Goal: Transaction & Acquisition: Purchase product/service

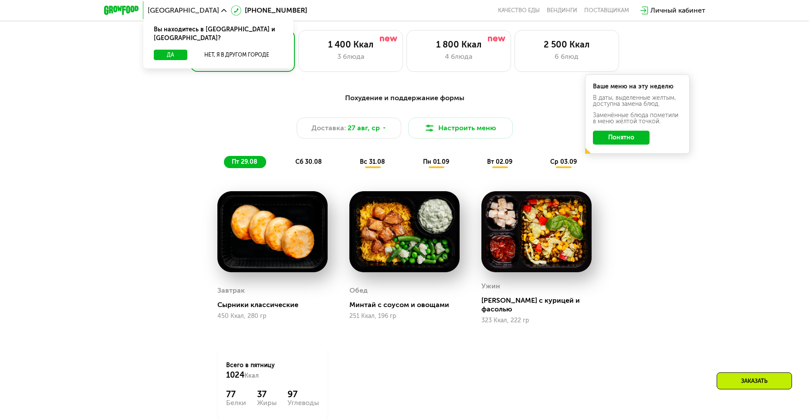
scroll to position [435, 0]
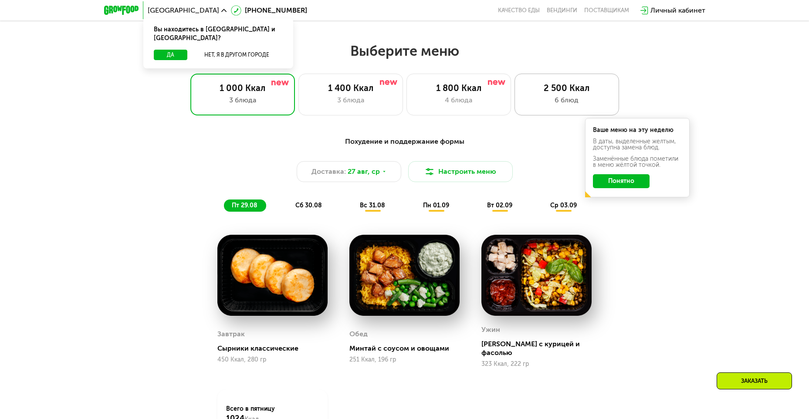
click at [543, 112] on div "2 500 Ккал 6 блюд" at bounding box center [566, 95] width 104 height 42
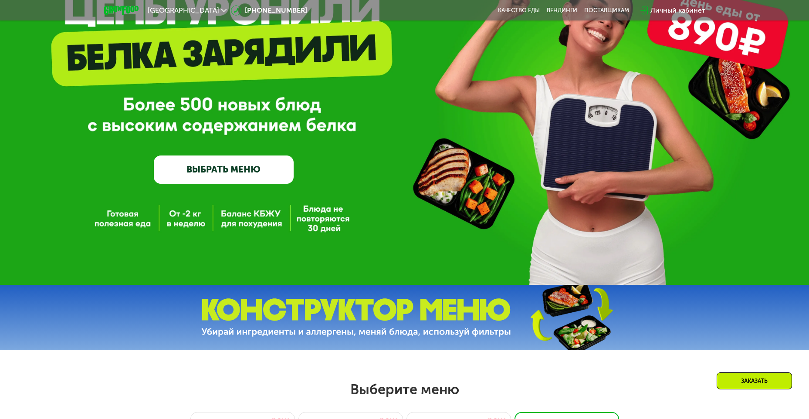
scroll to position [87, 0]
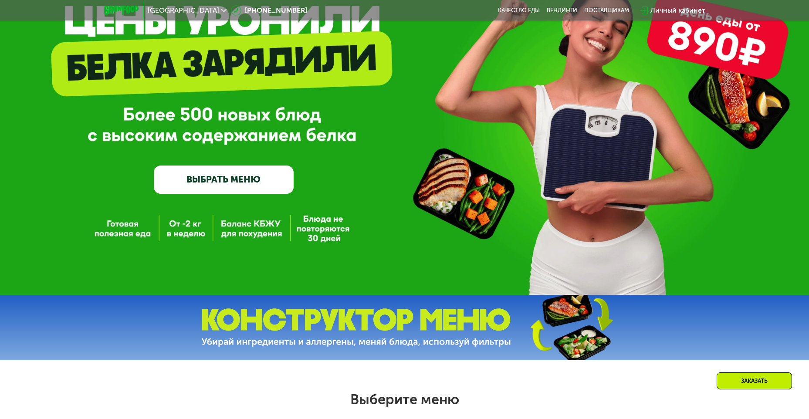
click at [276, 175] on link "ВЫБРАТЬ МЕНЮ" at bounding box center [224, 179] width 140 height 28
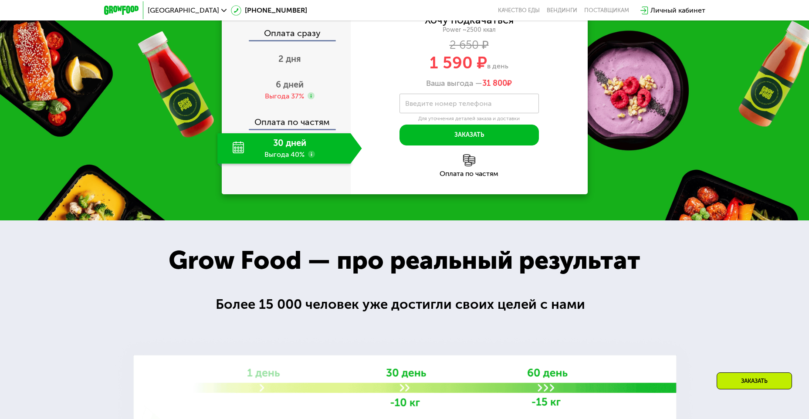
scroll to position [1026, 0]
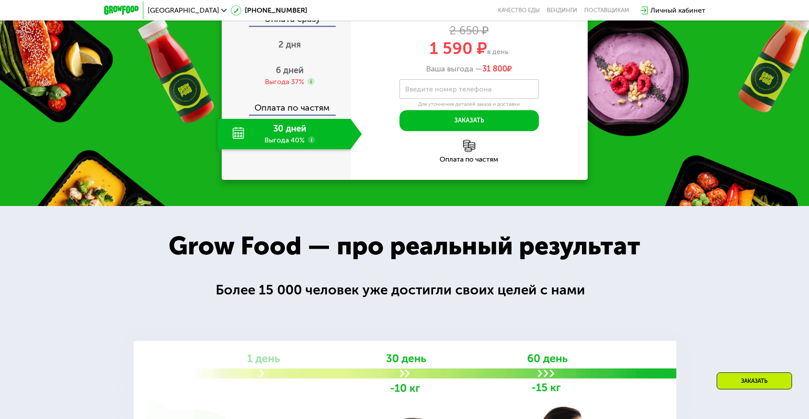
click at [475, 163] on div "Оплата по частям" at bounding box center [468, 159] width 237 height 7
click at [464, 152] on img at bounding box center [469, 146] width 12 height 12
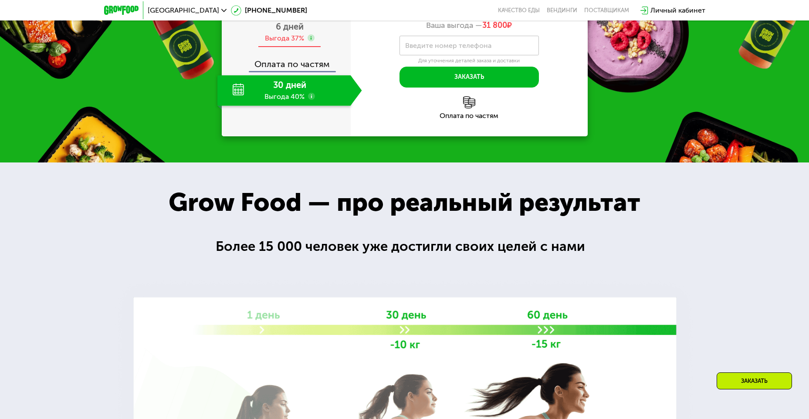
click at [297, 32] on span "6 дней" at bounding box center [290, 26] width 28 height 10
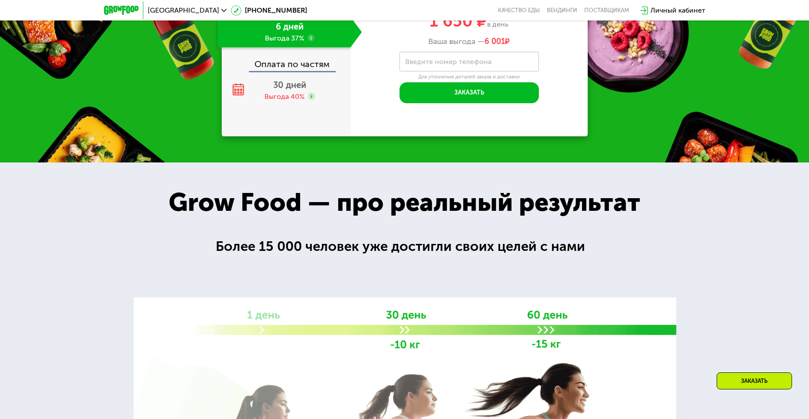
click at [290, 6] on span "2 дня" at bounding box center [289, 1] width 23 height 10
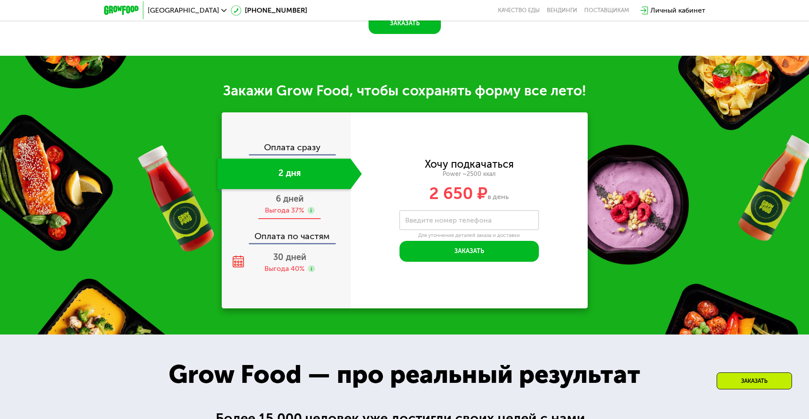
scroll to position [1061, 0]
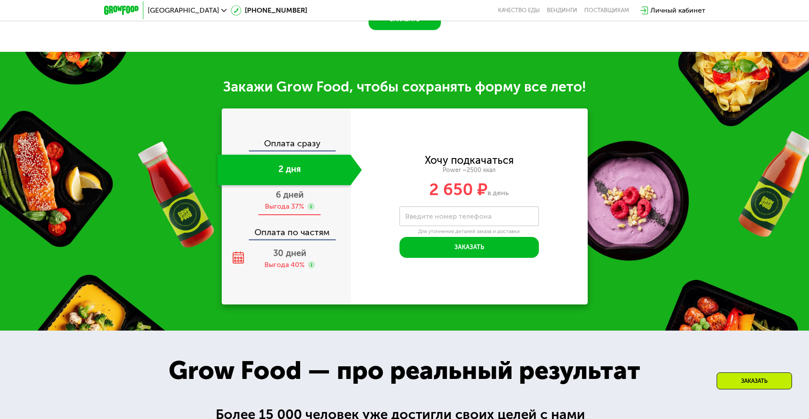
click at [295, 202] on div "Выгода 37%" at bounding box center [284, 207] width 39 height 10
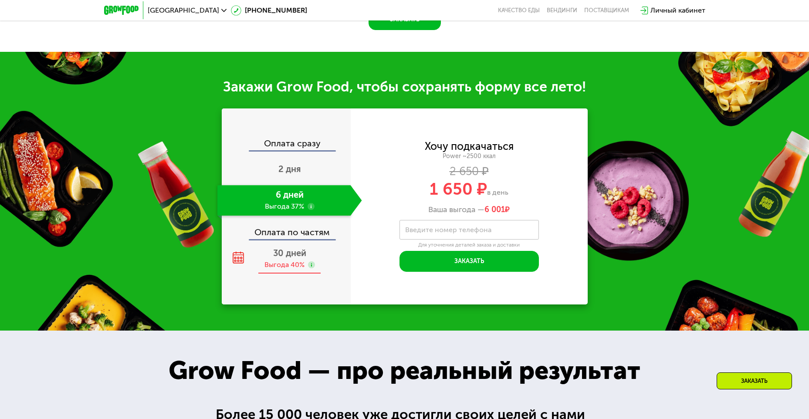
click at [302, 248] on span "30 дней" at bounding box center [289, 253] width 33 height 10
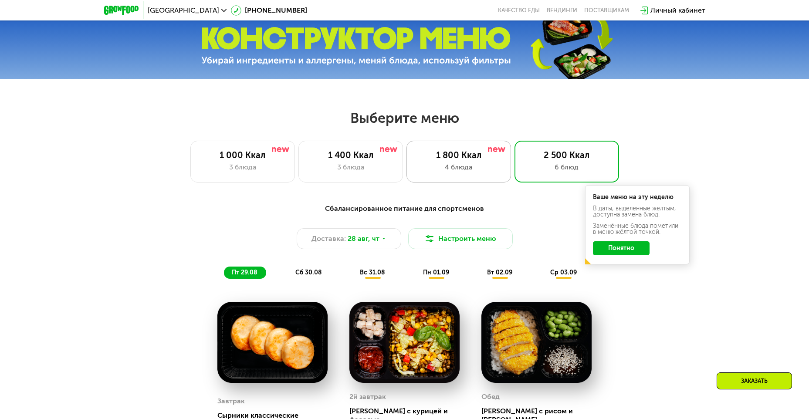
scroll to position [321, 0]
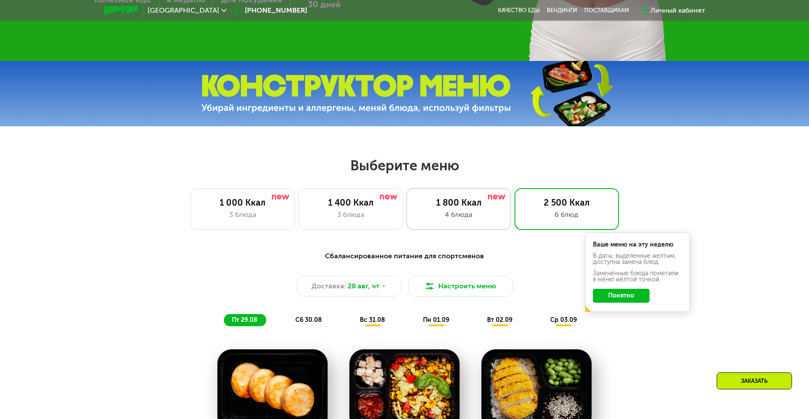
click at [465, 208] on div "1 800 Ккал" at bounding box center [458, 202] width 86 height 10
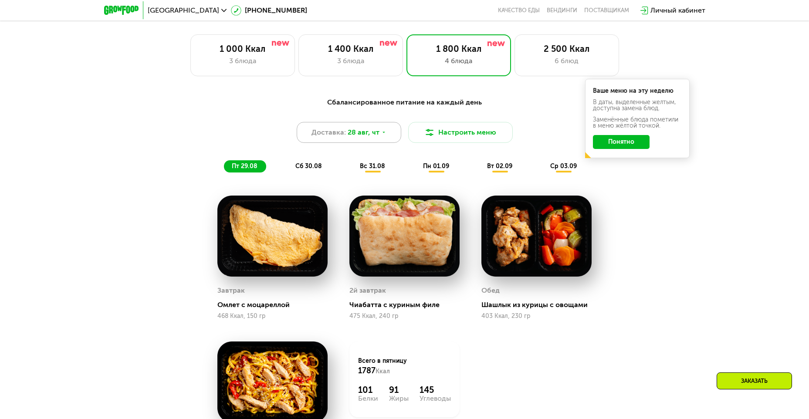
scroll to position [452, 0]
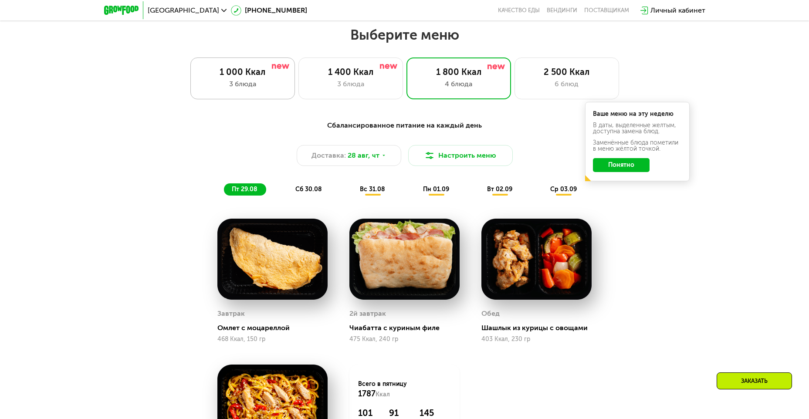
click at [266, 86] on div "3 блюда" at bounding box center [242, 84] width 86 height 10
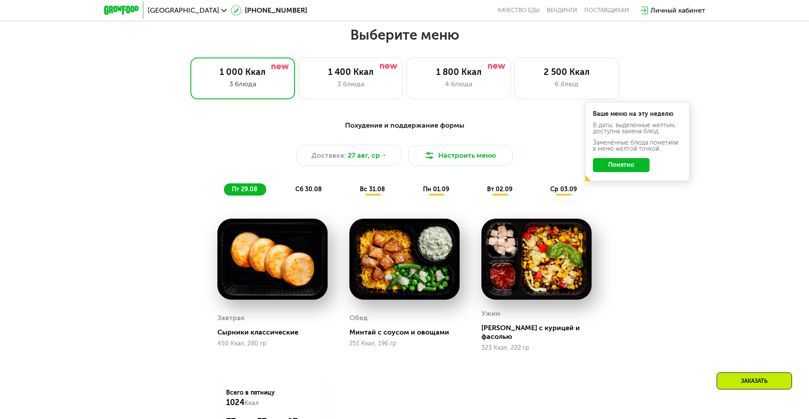
click at [312, 193] on span "сб 30.08" at bounding box center [308, 188] width 27 height 7
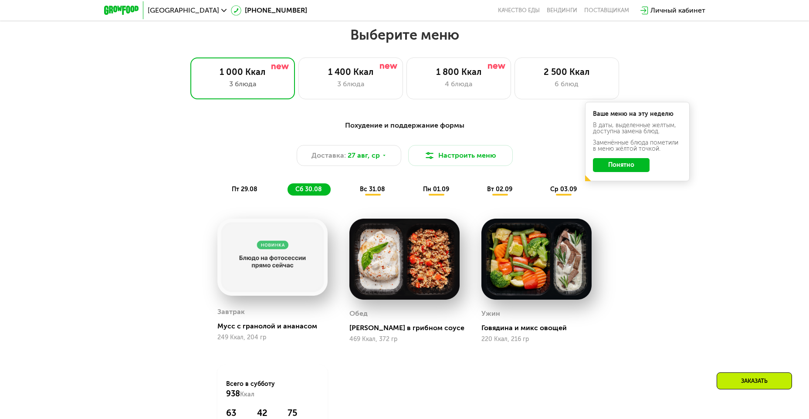
click at [415, 186] on div "вс 31.08" at bounding box center [436, 189] width 43 height 12
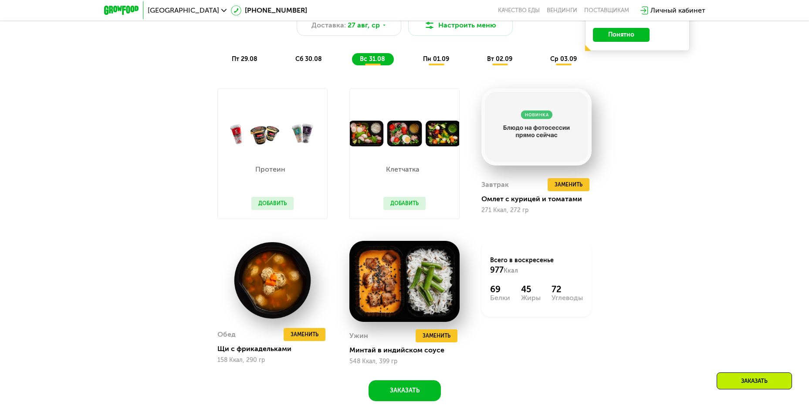
scroll to position [582, 0]
click at [695, 252] on div "Похудение и поддержание формы Доставка: [DATE] Настроить меню пт 29.08 сб 30.08…" at bounding box center [404, 199] width 809 height 445
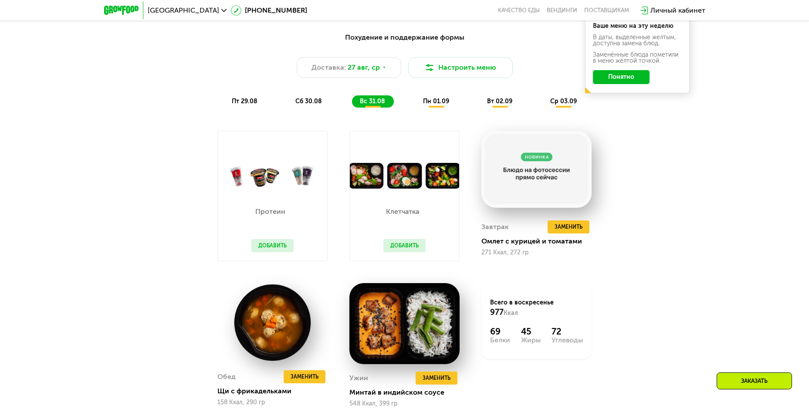
scroll to position [539, 0]
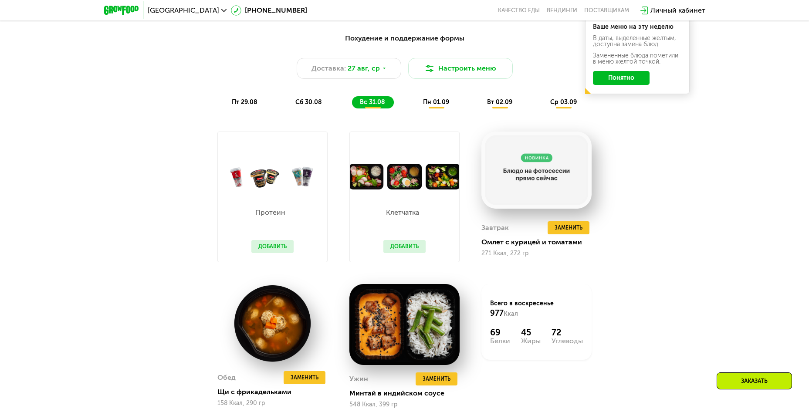
click at [440, 105] on span "пн 01.09" at bounding box center [436, 101] width 26 height 7
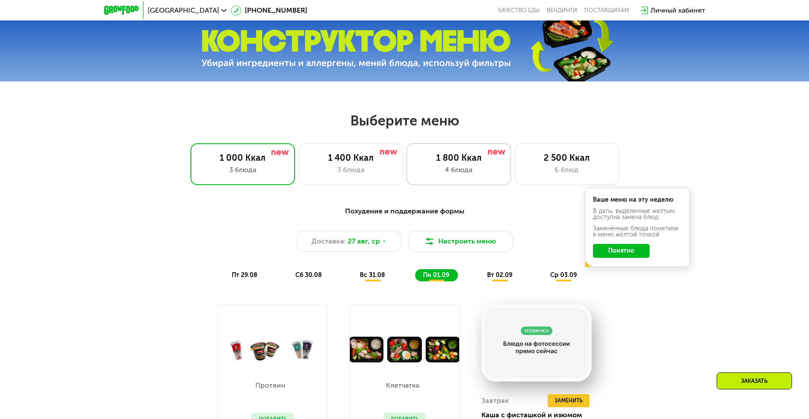
scroll to position [364, 0]
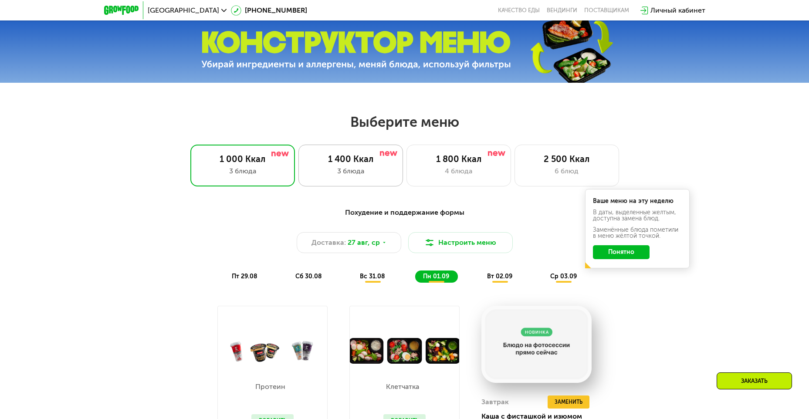
click at [362, 158] on div "1 400 Ккал" at bounding box center [350, 159] width 86 height 10
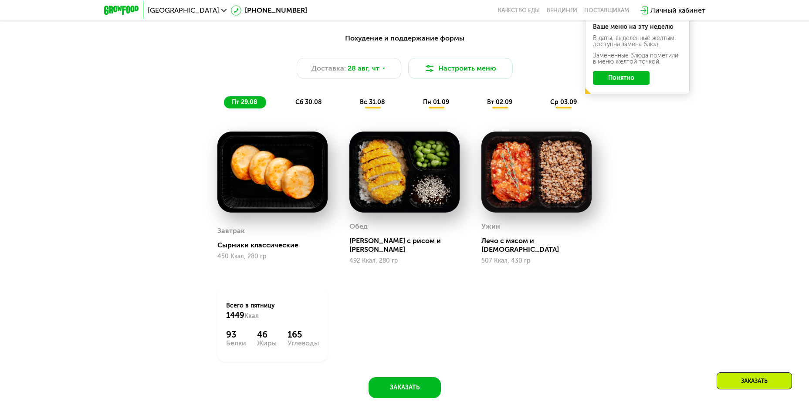
scroll to position [495, 0]
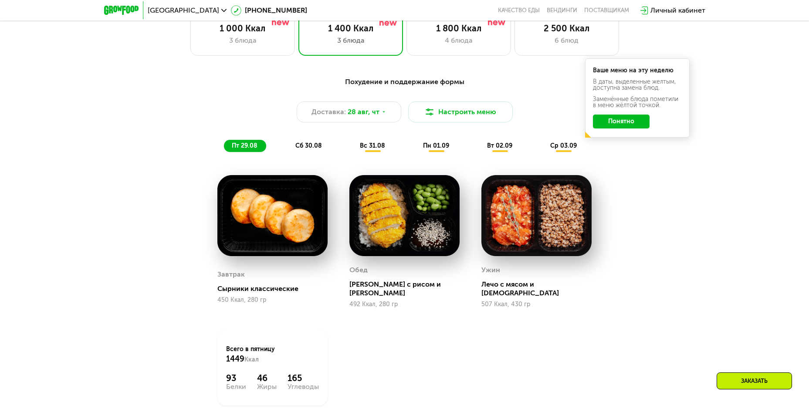
click at [317, 149] on span "сб 30.08" at bounding box center [308, 145] width 27 height 7
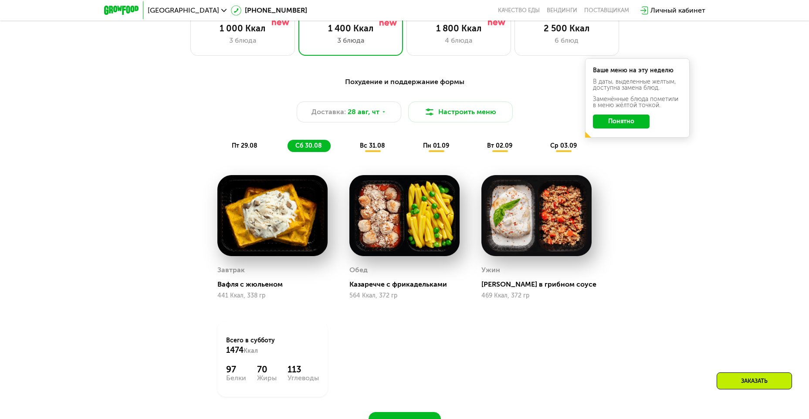
click at [375, 149] on span "вс 31.08" at bounding box center [372, 145] width 25 height 7
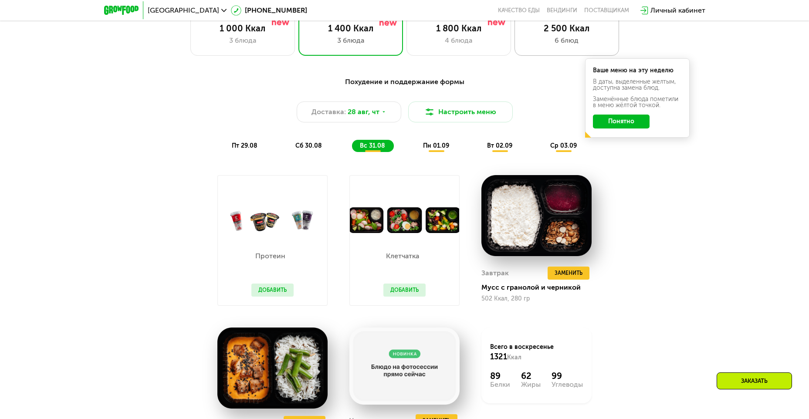
click at [549, 46] on div "6 блюд" at bounding box center [566, 40] width 86 height 10
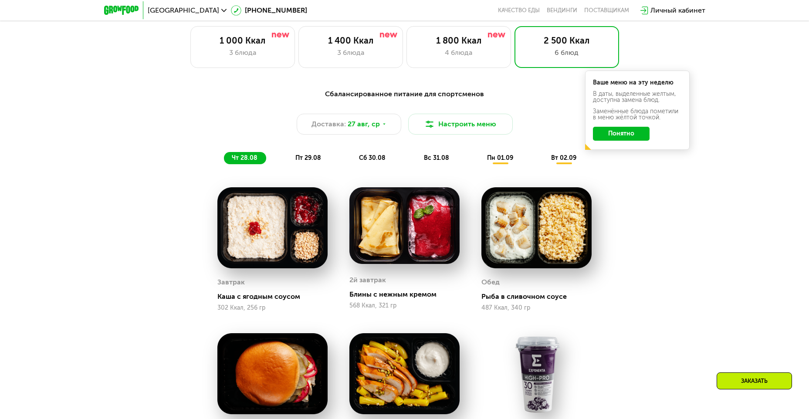
scroll to position [452, 0]
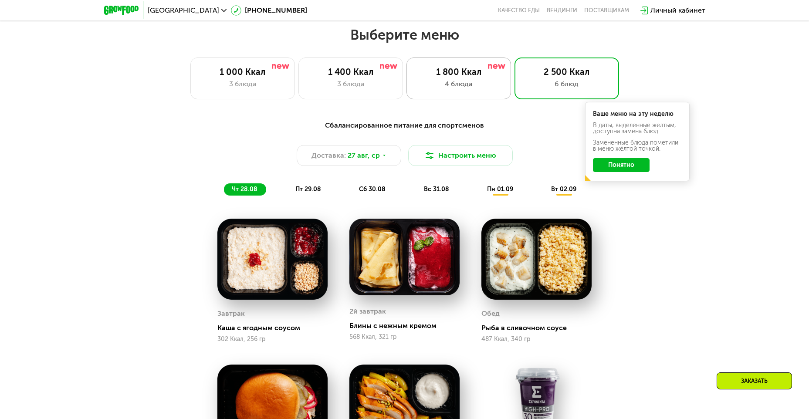
click at [433, 89] on div "4 блюда" at bounding box center [458, 84] width 86 height 10
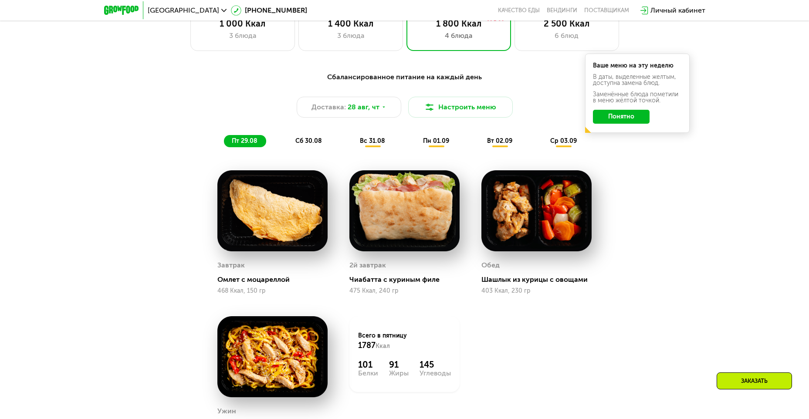
scroll to position [495, 0]
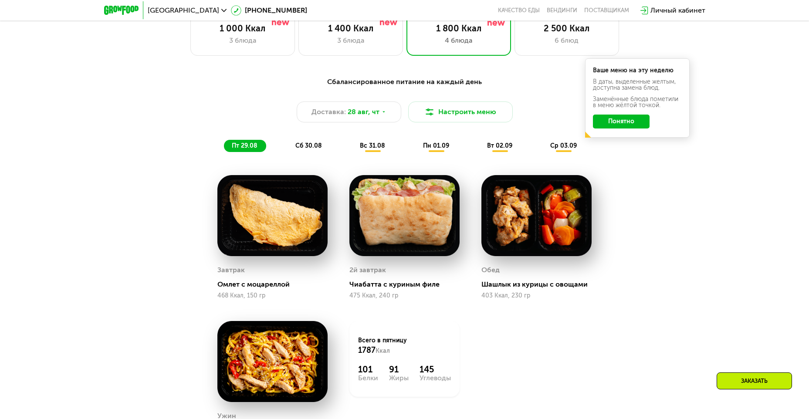
click at [352, 146] on div "сб 30.08" at bounding box center [373, 146] width 42 height 12
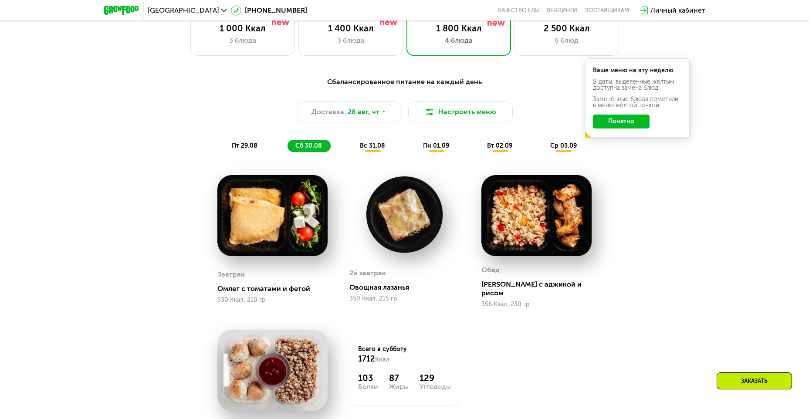
click at [375, 149] on span "вс 31.08" at bounding box center [372, 145] width 25 height 7
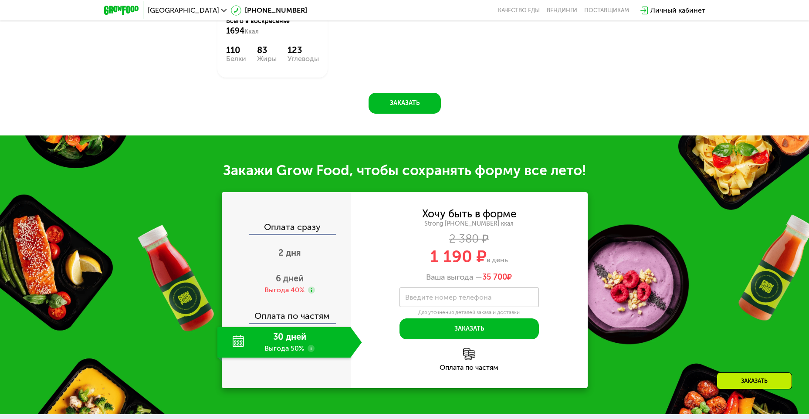
scroll to position [974, 0]
